Goal: Task Accomplishment & Management: Complete application form

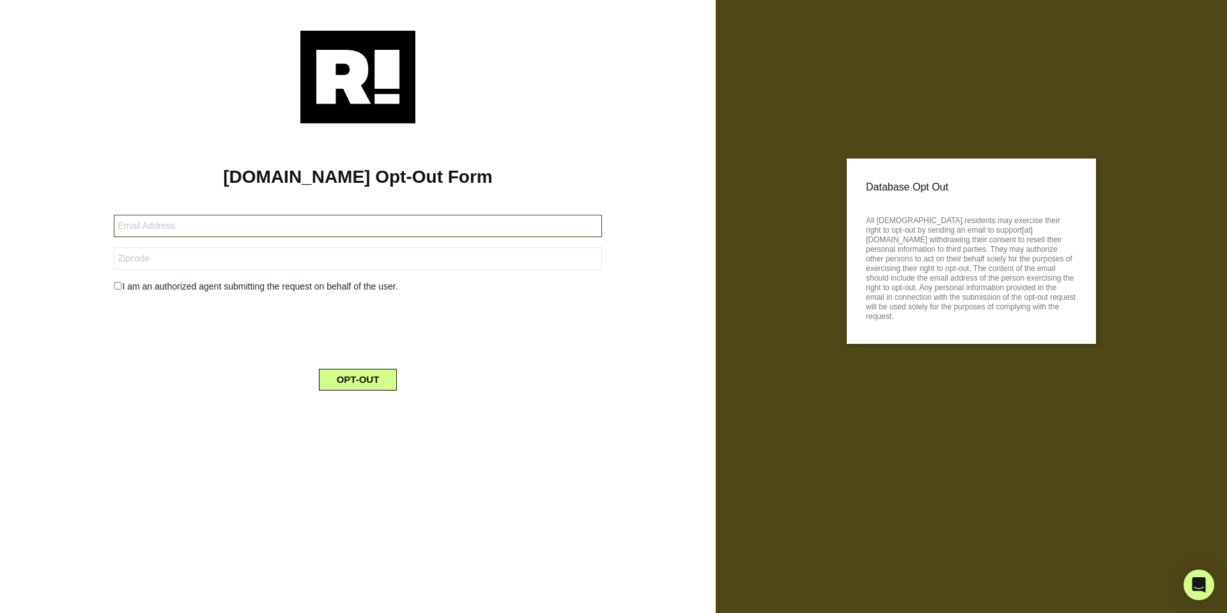
click at [293, 228] on input "text" at bounding box center [358, 226] width 488 height 22
type input "garret.tanner@gmail.com"
type input "95406"
click at [114, 282] on input "checkbox" at bounding box center [118, 286] width 8 height 8
checkbox input "true"
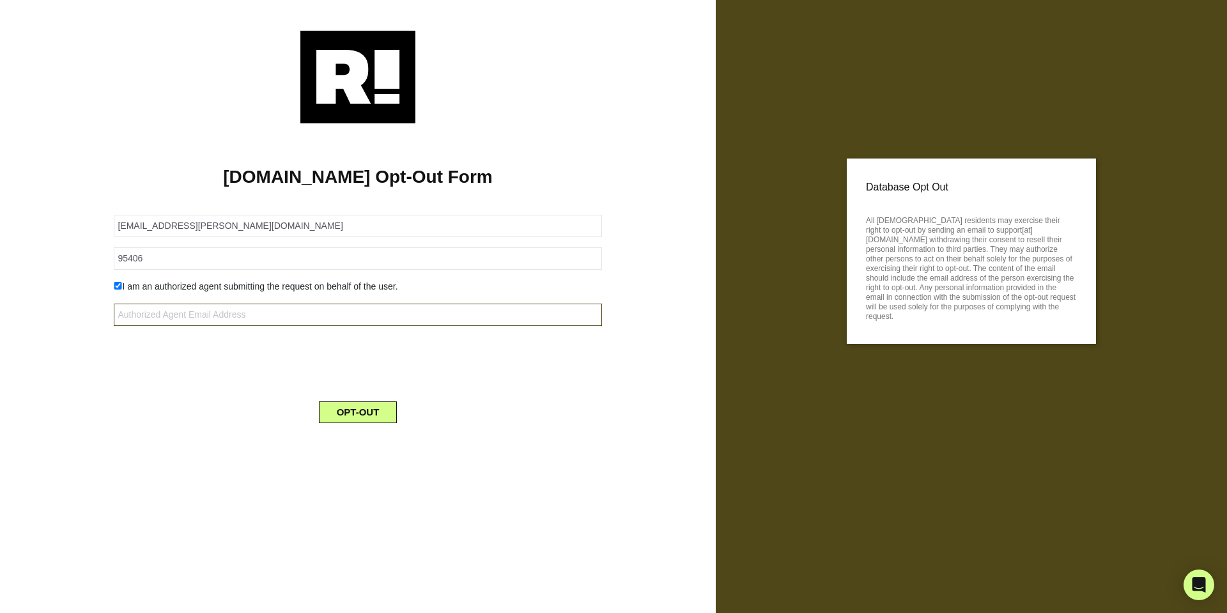
type input "g"
type input "="
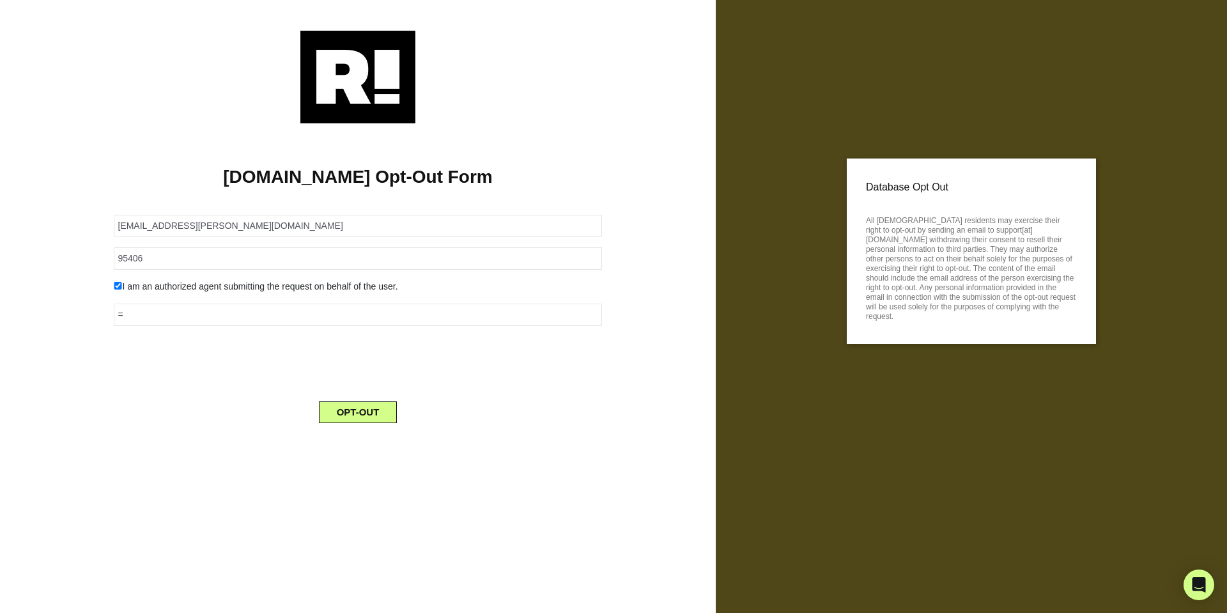
click at [117, 286] on input "checkbox" at bounding box center [118, 286] width 8 height 8
checkbox input "false"
click at [368, 374] on button "OPT-OUT" at bounding box center [358, 380] width 79 height 22
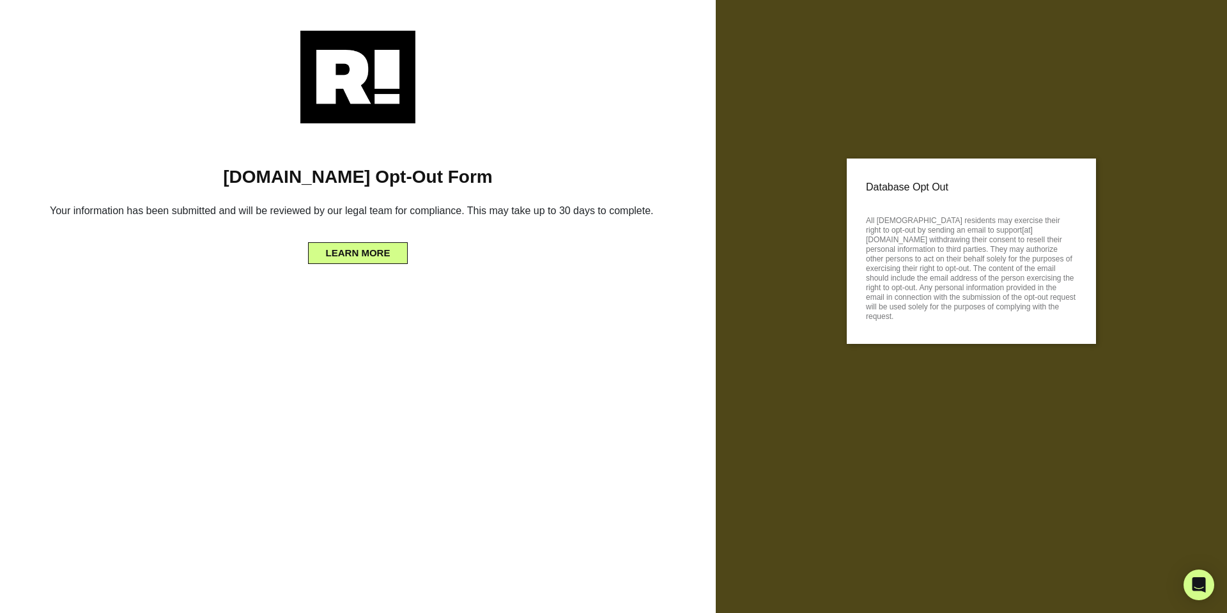
click at [562, 332] on div "[DOMAIN_NAME] Opt-Out Form Your information has been submitted and will be revi…" at bounding box center [358, 306] width 716 height 613
